Goal: Check status: Check status

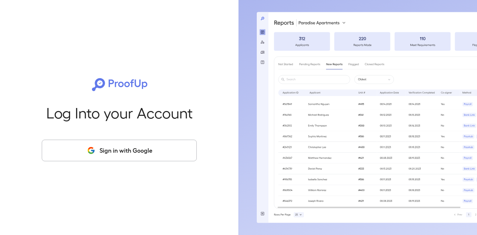
click at [124, 155] on button "Sign in with Google" at bounding box center [119, 151] width 155 height 22
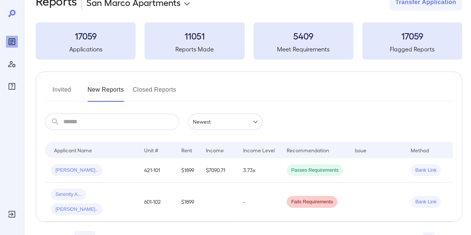
scroll to position [24, 0]
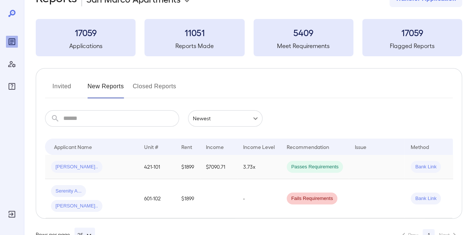
click at [54, 170] on span "[PERSON_NAME].." at bounding box center [76, 167] width 51 height 7
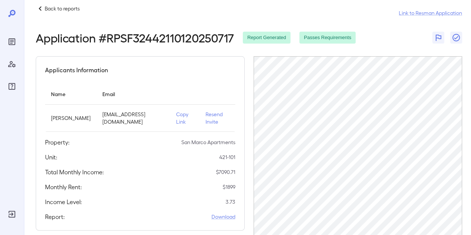
scroll to position [11, 0]
click at [431, 13] on link "Link to Resman Application" at bounding box center [430, 12] width 63 height 7
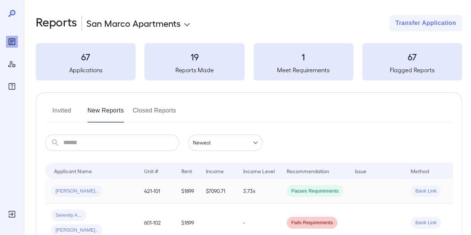
click at [73, 193] on span "[PERSON_NAME].." at bounding box center [76, 191] width 51 height 7
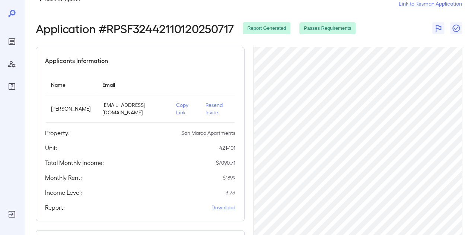
scroll to position [20, 0]
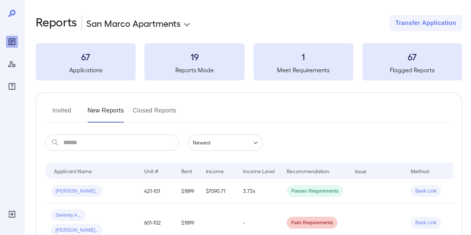
click at [51, 106] on button "Invited" at bounding box center [62, 114] width 34 height 18
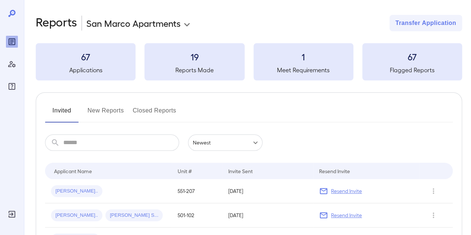
click at [11, 10] on icon at bounding box center [11, 13] width 7 height 7
click at [64, 193] on span "[PERSON_NAME].." at bounding box center [76, 191] width 51 height 7
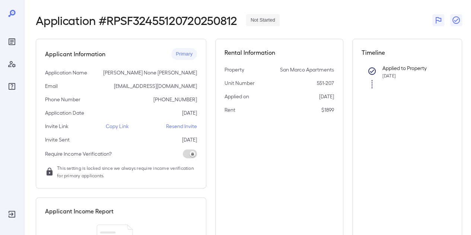
scroll to position [29, 0]
